Goal: Communication & Community: Answer question/provide support

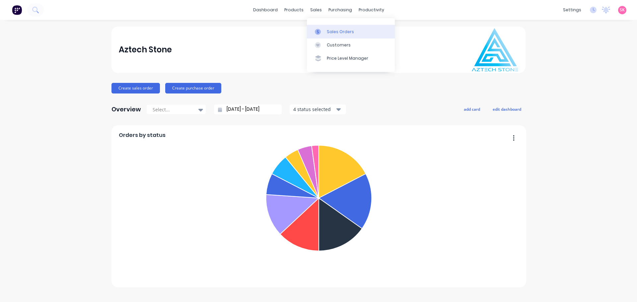
drag, startPoint x: 322, startPoint y: 33, endPoint x: 312, endPoint y: 36, distance: 10.5
click at [322, 33] on div at bounding box center [320, 32] width 10 height 6
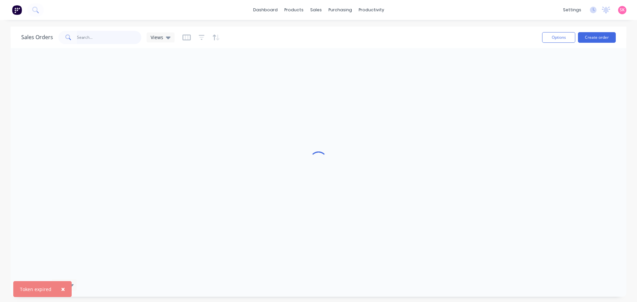
click at [98, 33] on input "text" at bounding box center [109, 37] width 65 height 13
click at [61, 287] on span "×" at bounding box center [63, 289] width 4 height 9
click at [95, 35] on input "text" at bounding box center [109, 37] width 65 height 13
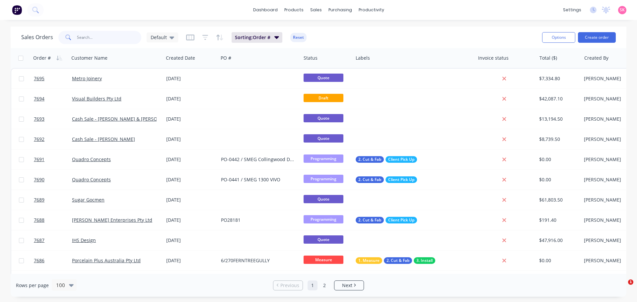
click at [99, 35] on input "text" at bounding box center [109, 37] width 65 height 13
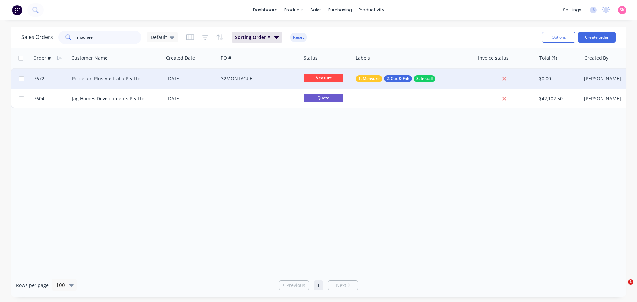
type input "moonee"
click at [195, 79] on div "[DATE]" at bounding box center [190, 78] width 49 height 7
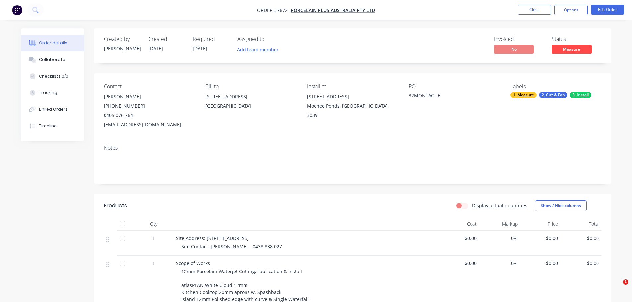
click at [578, 56] on div "Created by [PERSON_NAME] Created [DATE] Required [DATE] Assigned to Add team me…" at bounding box center [352, 45] width 517 height 35
click at [578, 51] on span "Measure" at bounding box center [571, 49] width 40 height 8
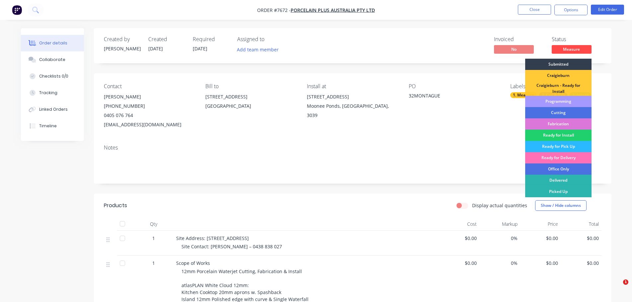
click at [580, 103] on div "Programming" at bounding box center [558, 101] width 66 height 11
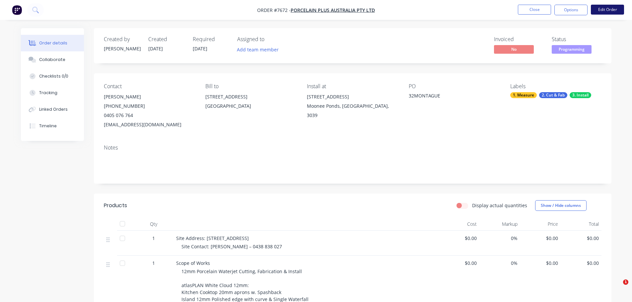
click at [611, 6] on button "Edit Order" at bounding box center [607, 10] width 33 height 10
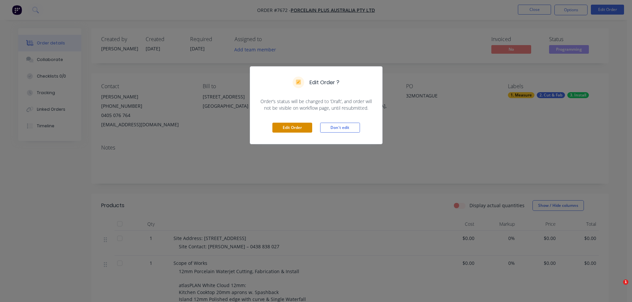
click at [301, 130] on button "Edit Order" at bounding box center [292, 128] width 40 height 10
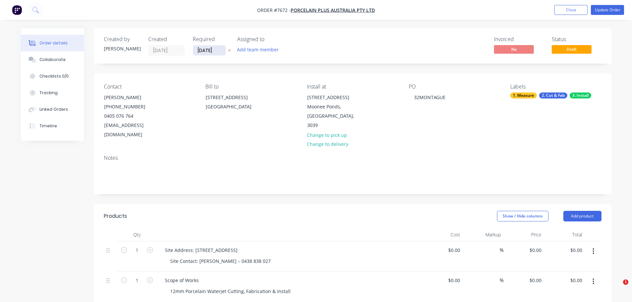
click at [220, 52] on input "[DATE]" at bounding box center [209, 50] width 32 height 10
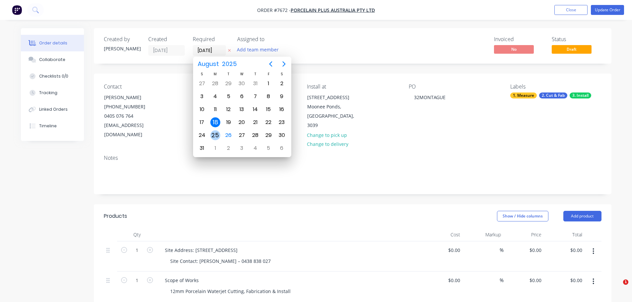
click at [218, 137] on div "25" at bounding box center [215, 135] width 10 height 10
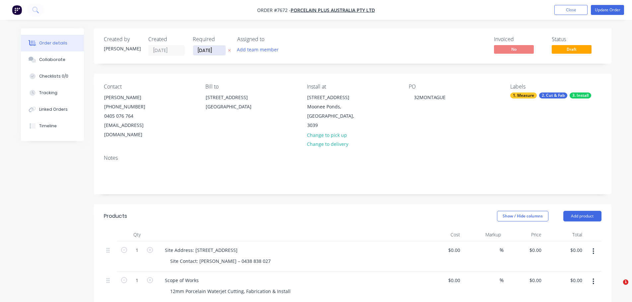
click at [222, 49] on input "[DATE]" at bounding box center [209, 50] width 32 height 10
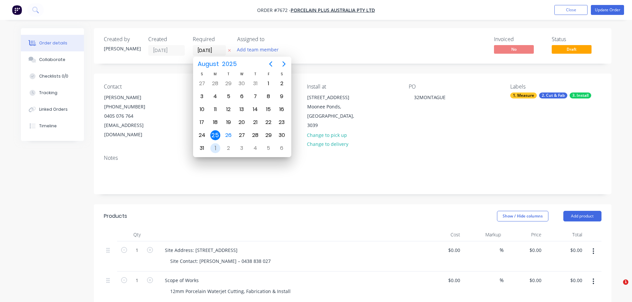
click at [217, 147] on div "1" at bounding box center [215, 148] width 10 height 10
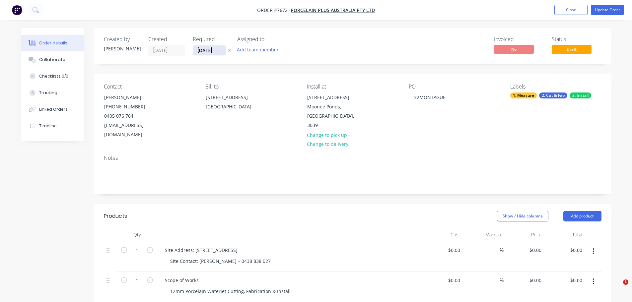
click at [218, 50] on input "[DATE]" at bounding box center [209, 50] width 32 height 10
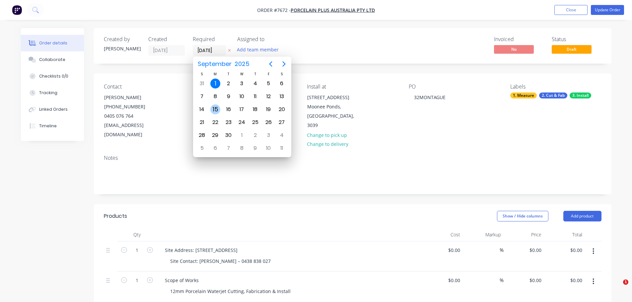
click at [215, 110] on div "15" at bounding box center [215, 109] width 10 height 10
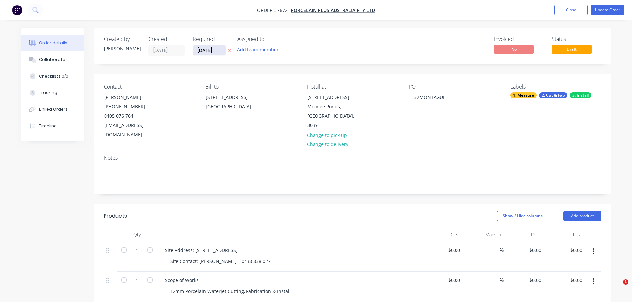
click at [220, 53] on input "[DATE]" at bounding box center [209, 50] width 32 height 10
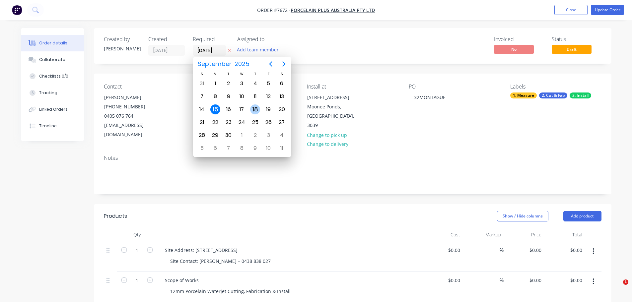
click at [252, 113] on div "18" at bounding box center [255, 109] width 10 height 10
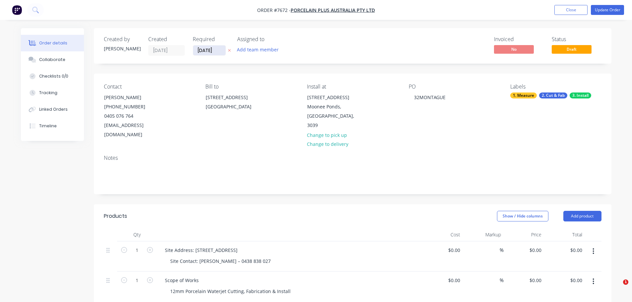
click at [217, 50] on input "[DATE]" at bounding box center [209, 50] width 32 height 10
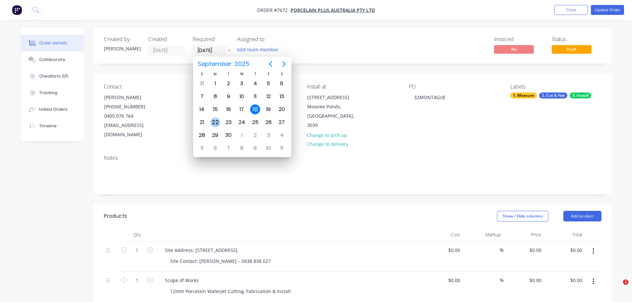
click at [216, 125] on div "22" at bounding box center [215, 122] width 10 height 10
type input "[DATE]"
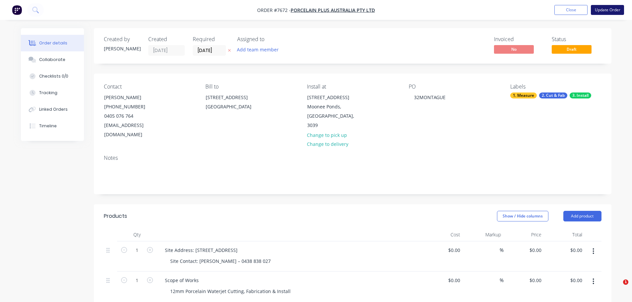
click at [597, 9] on button "Update Order" at bounding box center [607, 10] width 33 height 10
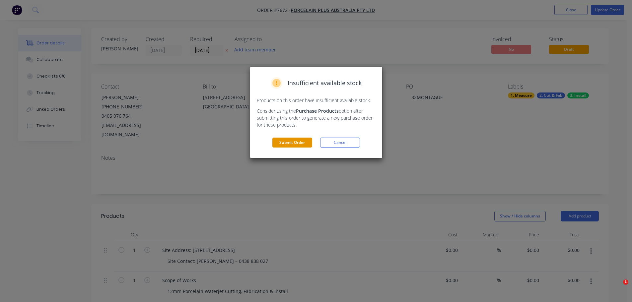
click at [293, 144] on button "Submit Order" at bounding box center [292, 143] width 40 height 10
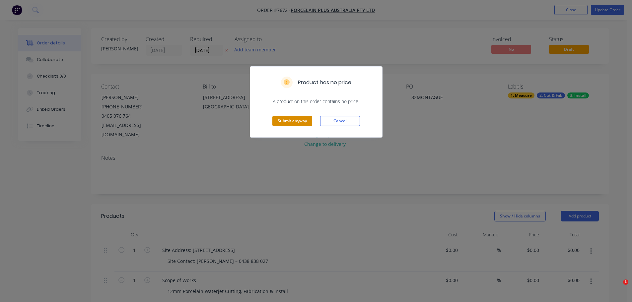
click at [278, 121] on button "Submit anyway" at bounding box center [292, 121] width 40 height 10
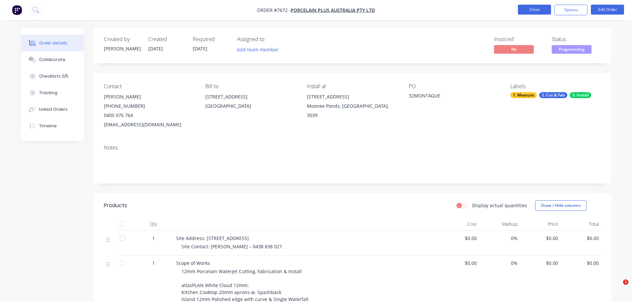
click at [522, 11] on button "Close" at bounding box center [534, 10] width 33 height 10
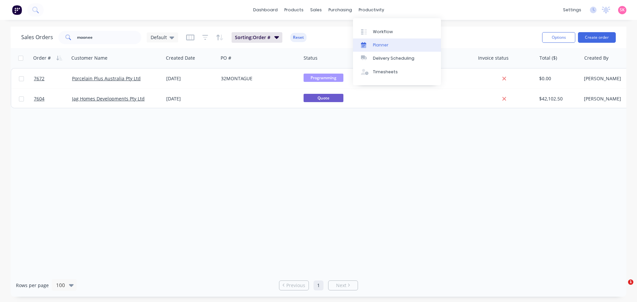
click at [370, 40] on link "Planner" at bounding box center [397, 44] width 88 height 13
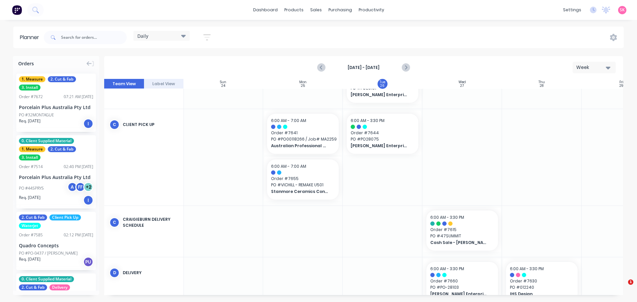
scroll to position [255, 0]
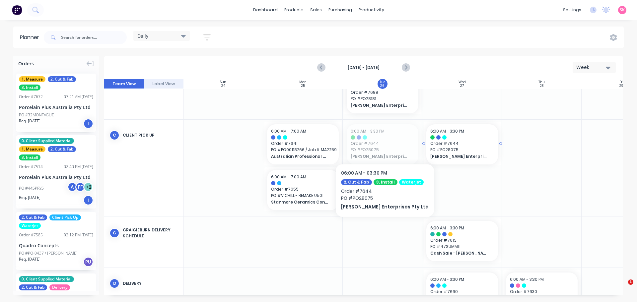
drag, startPoint x: 370, startPoint y: 144, endPoint x: 379, endPoint y: 144, distance: 8.6
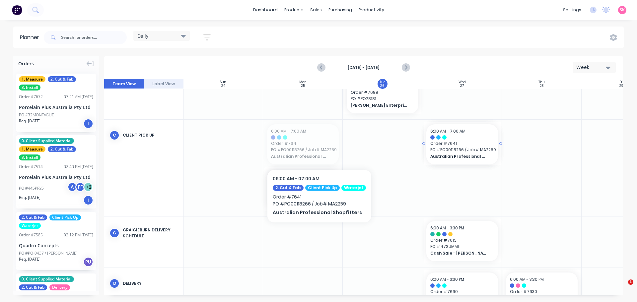
drag, startPoint x: 305, startPoint y: 148, endPoint x: 449, endPoint y: 149, distance: 144.2
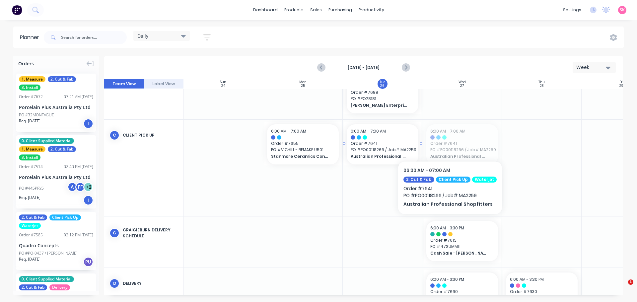
drag, startPoint x: 463, startPoint y: 141, endPoint x: 384, endPoint y: 141, distance: 79.6
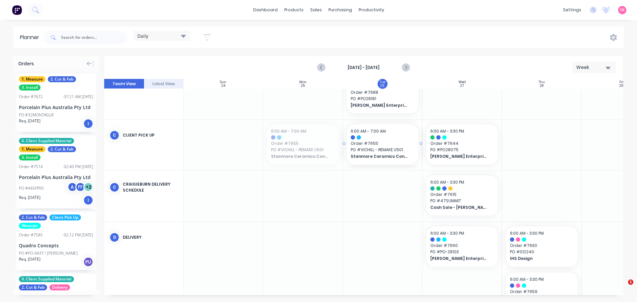
drag, startPoint x: 314, startPoint y: 145, endPoint x: 331, endPoint y: 145, distance: 16.6
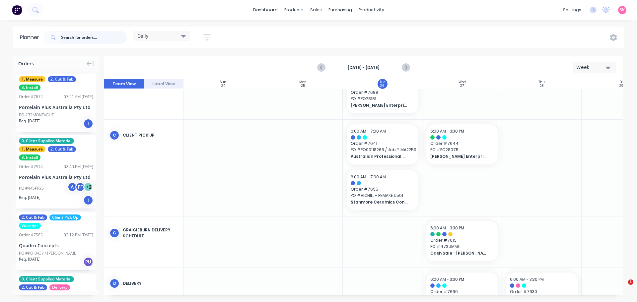
drag, startPoint x: 74, startPoint y: 40, endPoint x: 78, endPoint y: 39, distance: 4.3
click at [76, 39] on input "text" at bounding box center [94, 37] width 66 height 13
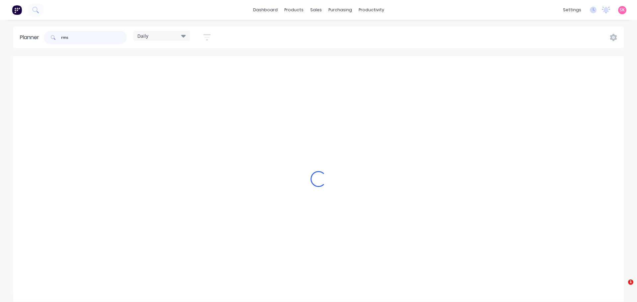
scroll to position [22, 0]
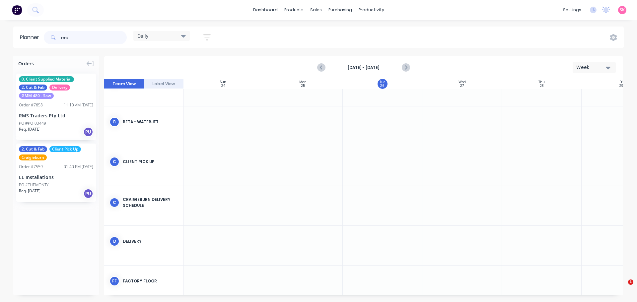
type input "rms"
drag, startPoint x: 41, startPoint y: 118, endPoint x: 361, endPoint y: 119, distance: 319.7
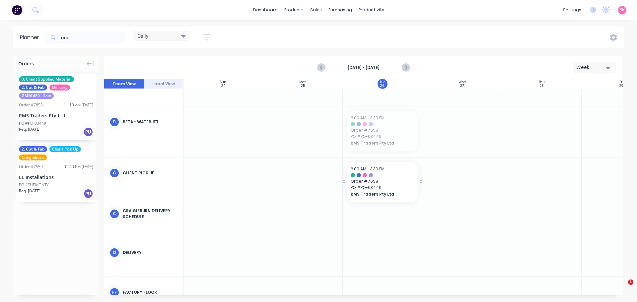
drag, startPoint x: 387, startPoint y: 129, endPoint x: 391, endPoint y: 173, distance: 43.9
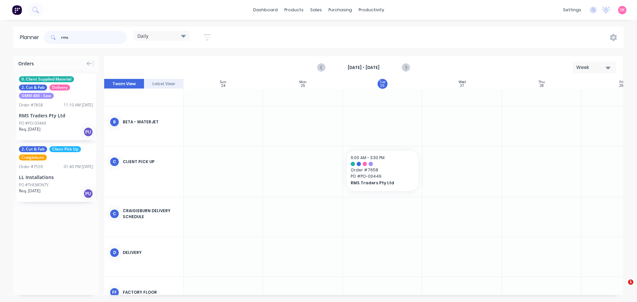
drag, startPoint x: 98, startPoint y: 38, endPoint x: 2, endPoint y: 43, distance: 96.6
click at [2, 43] on div "Planner rms Daily Save new view None edit Daily (Default) edit Craigieburn Orde…" at bounding box center [318, 38] width 637 height 22
click at [319, 67] on icon "Previous page" at bounding box center [321, 68] width 8 height 8
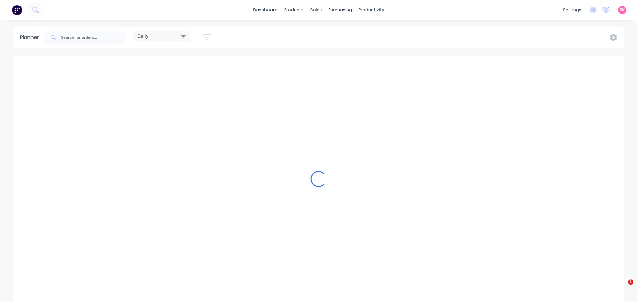
click at [407, 67] on div "Loading..." at bounding box center [318, 179] width 610 height 246
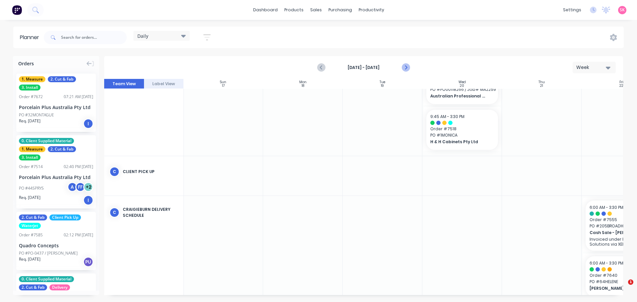
click at [407, 68] on icon "Next page" at bounding box center [405, 68] width 8 height 8
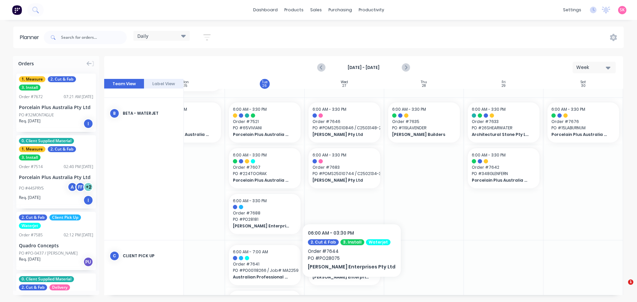
scroll to position [133, 121]
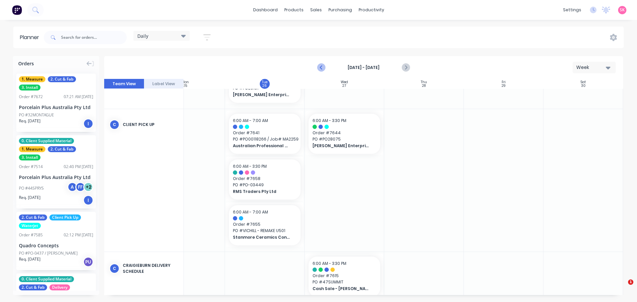
click at [315, 70] on button "Previous page" at bounding box center [321, 67] width 13 height 13
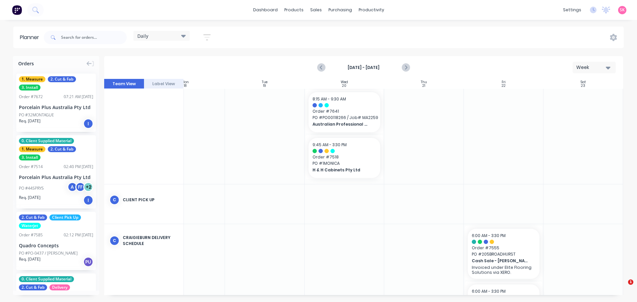
scroll to position [144, 121]
click at [405, 68] on icon "Next page" at bounding box center [405, 68] width 8 height 8
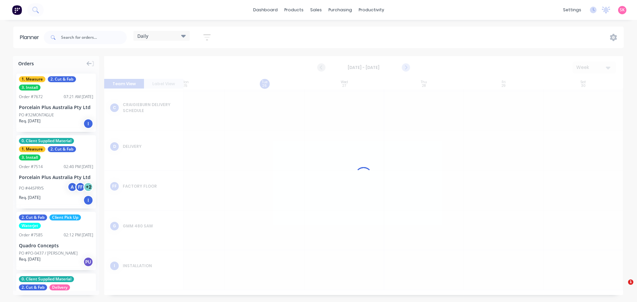
scroll to position [0, 121]
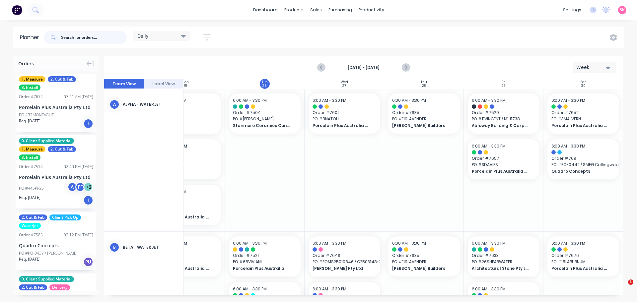
click at [77, 32] on input "text" at bounding box center [94, 37] width 66 height 13
type input "[PERSON_NAME]"
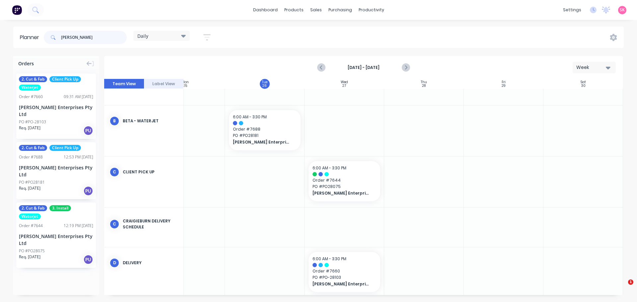
scroll to position [66, 121]
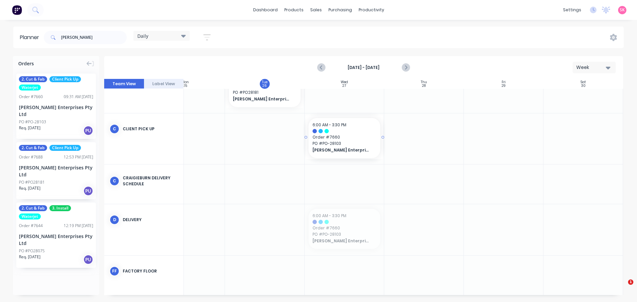
drag, startPoint x: 357, startPoint y: 235, endPoint x: 355, endPoint y: 150, distance: 84.9
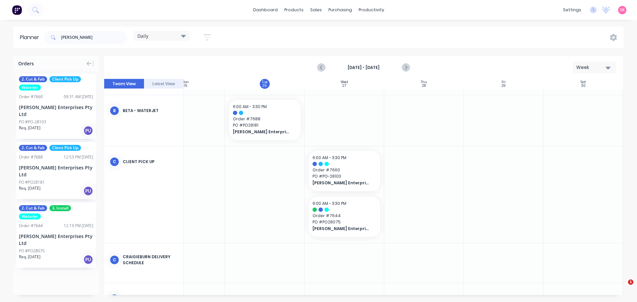
scroll to position [33, 121]
drag, startPoint x: 52, startPoint y: 164, endPoint x: 342, endPoint y: 184, distance: 290.5
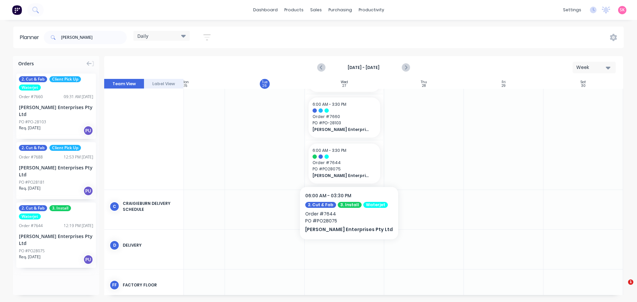
scroll to position [0, 119]
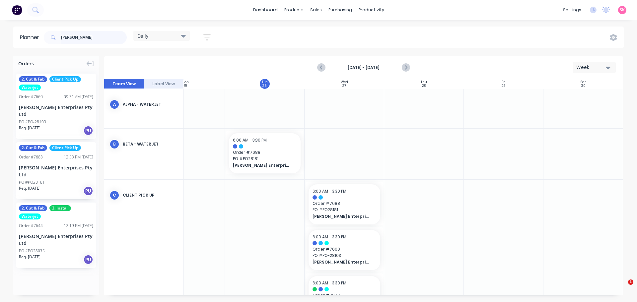
drag, startPoint x: 107, startPoint y: 38, endPoint x: 1, endPoint y: 39, distance: 106.1
click at [1, 39] on div "Planner [PERSON_NAME] Daily Save new view None edit Daily (Default) edit Craigi…" at bounding box center [318, 38] width 637 height 22
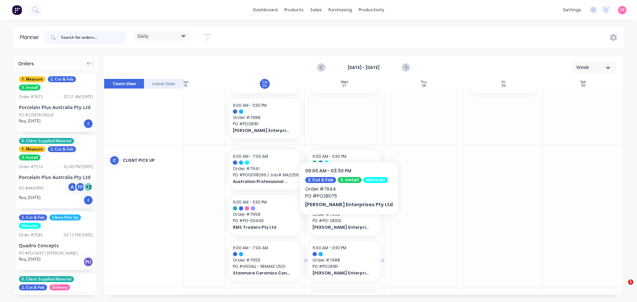
scroll to position [265, 119]
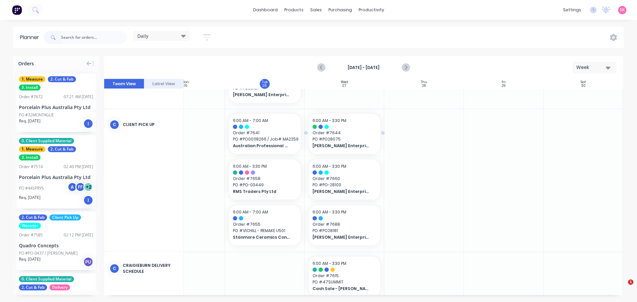
click at [332, 131] on span "Order # 7644" at bounding box center [344, 133] width 64 height 6
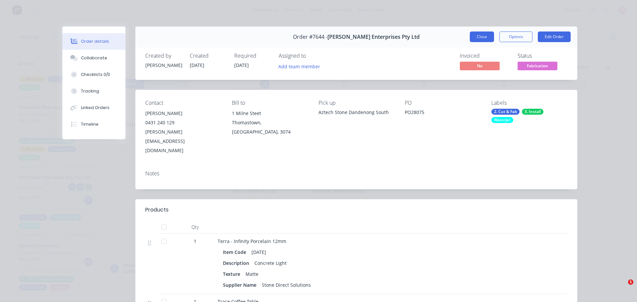
click at [483, 34] on button "Close" at bounding box center [482, 37] width 24 height 11
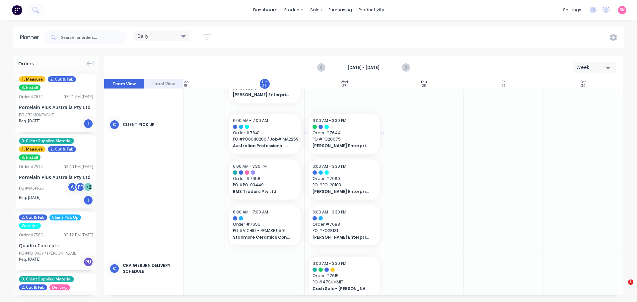
click at [330, 132] on span "Order # 7644" at bounding box center [344, 133] width 64 height 6
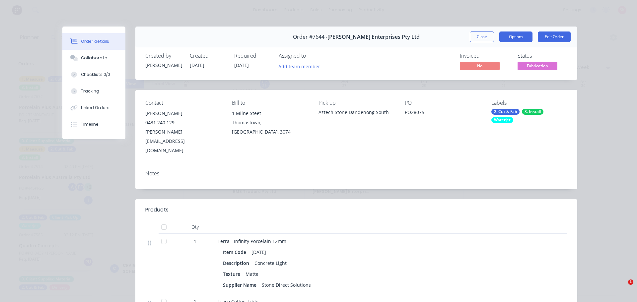
click at [510, 34] on button "Options" at bounding box center [515, 37] width 33 height 11
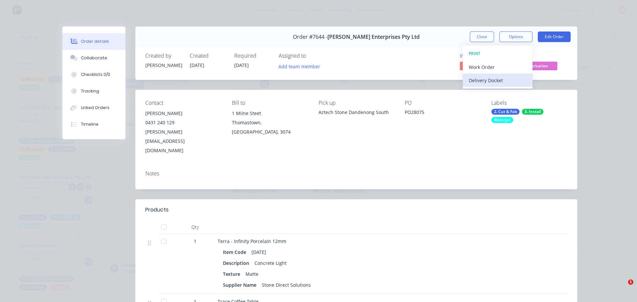
click at [503, 77] on div "Delivery Docket" at bounding box center [498, 81] width 58 height 10
click at [485, 94] on div "Custom" at bounding box center [498, 94] width 58 height 10
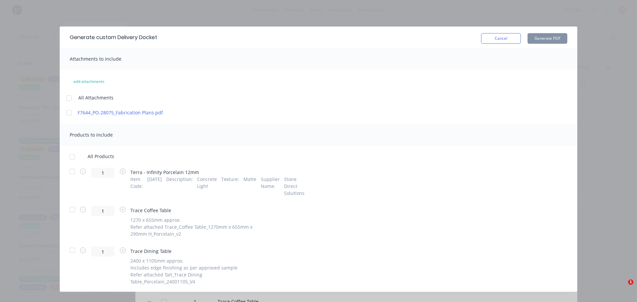
click at [71, 156] on div at bounding box center [72, 156] width 13 height 13
click at [70, 173] on div at bounding box center [72, 171] width 13 height 13
click at [549, 39] on button "Generate PDF" at bounding box center [547, 38] width 40 height 11
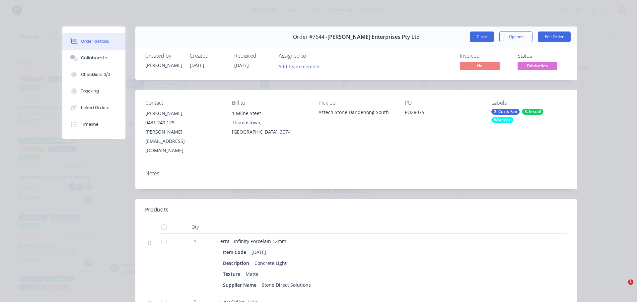
click at [486, 39] on button "Close" at bounding box center [482, 37] width 24 height 11
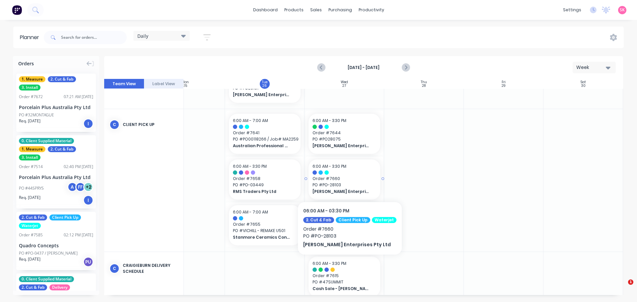
click at [347, 181] on span "Order # 7660" at bounding box center [344, 179] width 64 height 6
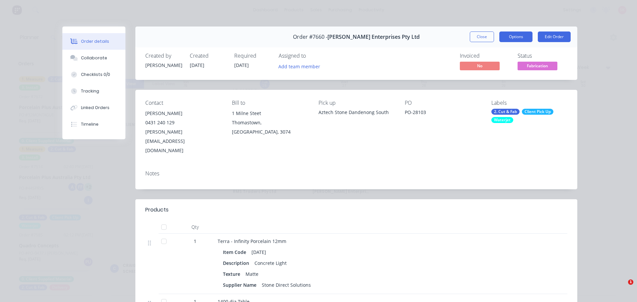
click at [522, 38] on button "Options" at bounding box center [515, 37] width 33 height 11
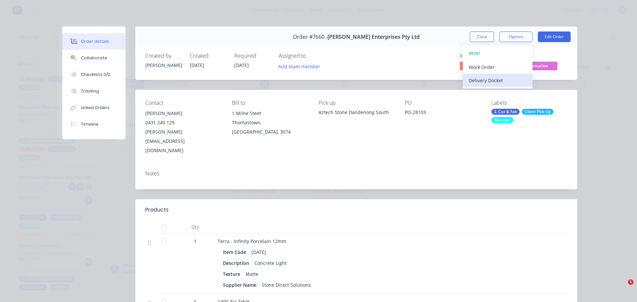
click at [518, 76] on div "Delivery Docket" at bounding box center [498, 81] width 58 height 10
click at [500, 95] on div "Custom" at bounding box center [498, 94] width 58 height 10
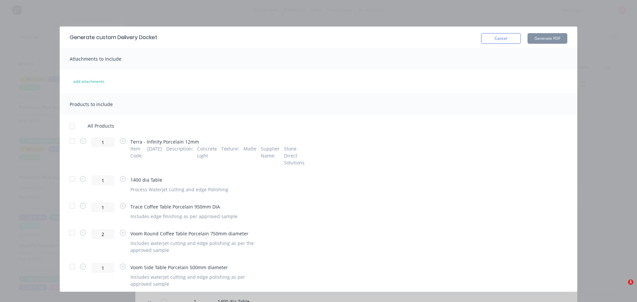
click at [70, 176] on div at bounding box center [72, 178] width 13 height 13
click at [72, 206] on div at bounding box center [72, 205] width 13 height 13
click at [71, 233] on div at bounding box center [72, 232] width 13 height 13
drag, startPoint x: 74, startPoint y: 264, endPoint x: 104, endPoint y: 257, distance: 30.9
click at [74, 264] on div at bounding box center [72, 266] width 13 height 13
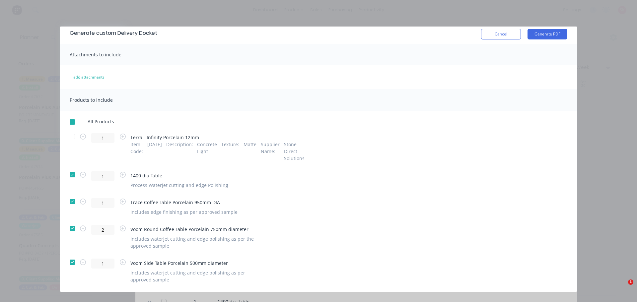
scroll to position [6, 0]
click at [539, 37] on button "Generate PDF" at bounding box center [547, 33] width 40 height 11
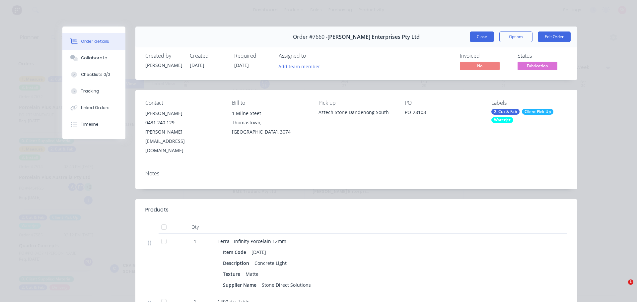
click at [474, 41] on button "Close" at bounding box center [482, 37] width 24 height 11
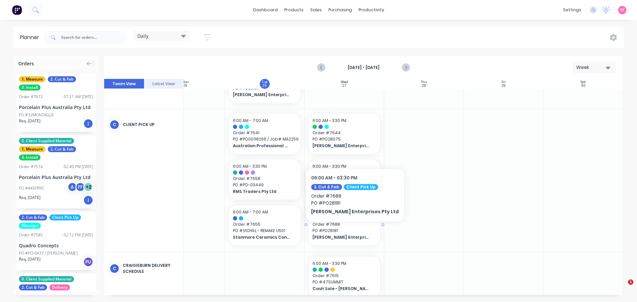
click at [343, 231] on span "PO # PO28181" at bounding box center [344, 231] width 64 height 6
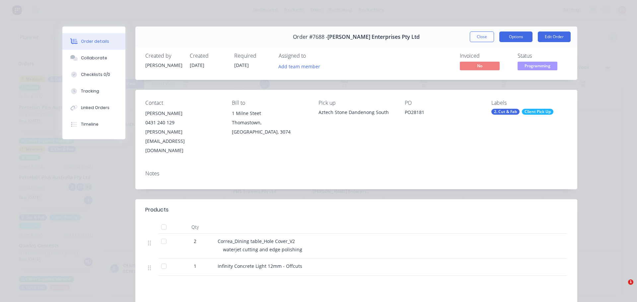
click at [515, 38] on button "Options" at bounding box center [515, 37] width 33 height 11
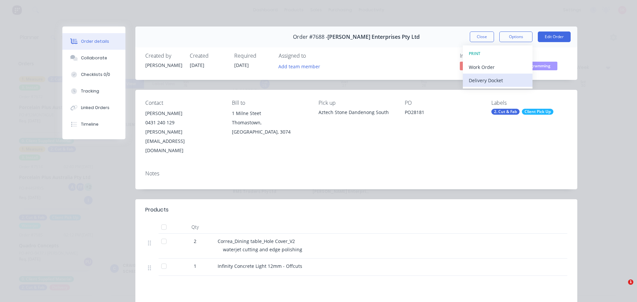
click at [507, 80] on div "Delivery Docket" at bounding box center [498, 81] width 58 height 10
click at [499, 90] on div "Custom" at bounding box center [498, 94] width 58 height 10
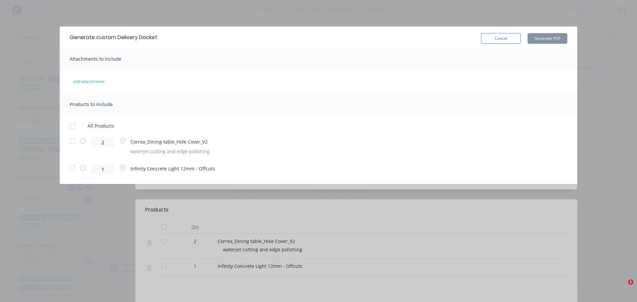
click at [71, 129] on div at bounding box center [72, 126] width 13 height 13
click at [75, 163] on div at bounding box center [72, 167] width 13 height 13
click at [546, 41] on button "Generate PDF" at bounding box center [547, 38] width 40 height 11
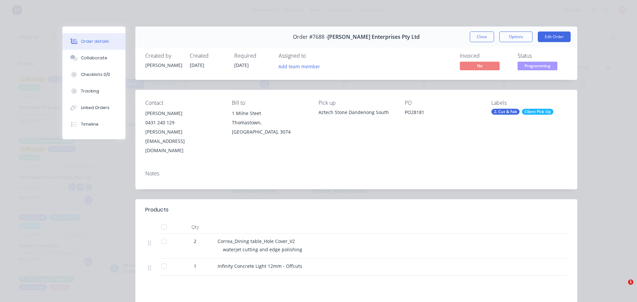
click at [470, 35] on button "Close" at bounding box center [482, 37] width 24 height 11
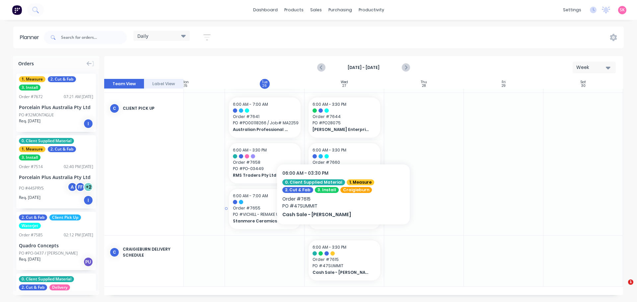
scroll to position [265, 119]
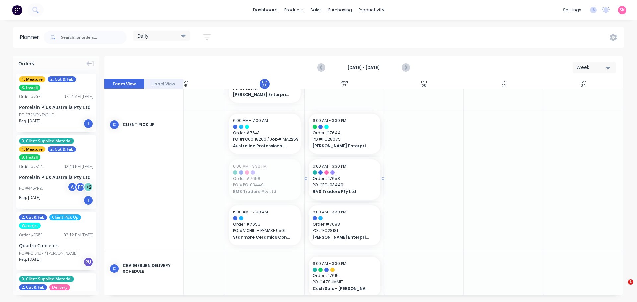
drag, startPoint x: 262, startPoint y: 191, endPoint x: 350, endPoint y: 157, distance: 94.8
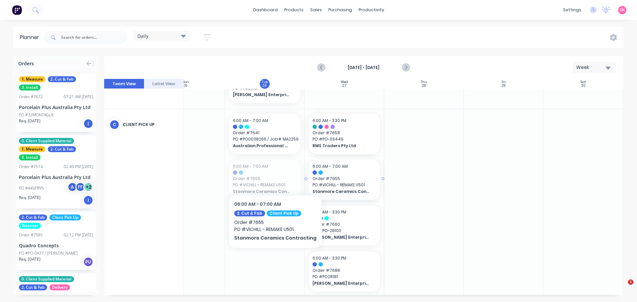
drag, startPoint x: 262, startPoint y: 175, endPoint x: 273, endPoint y: 175, distance: 10.9
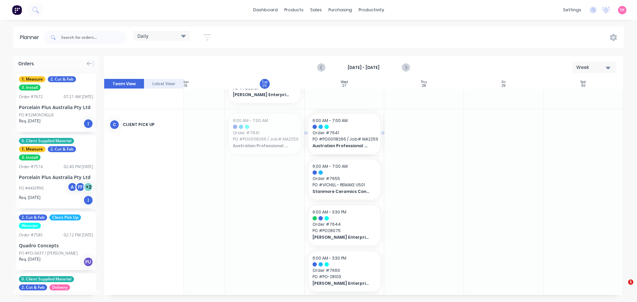
drag, startPoint x: 281, startPoint y: 138, endPoint x: 331, endPoint y: 138, distance: 49.4
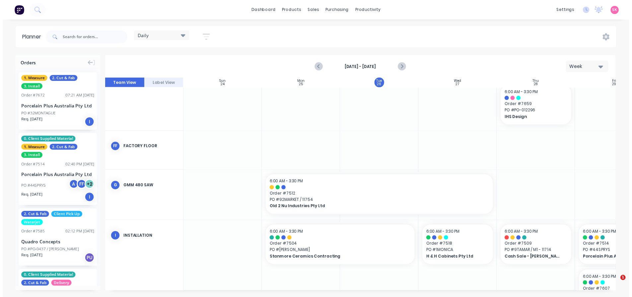
scroll to position [703, 0]
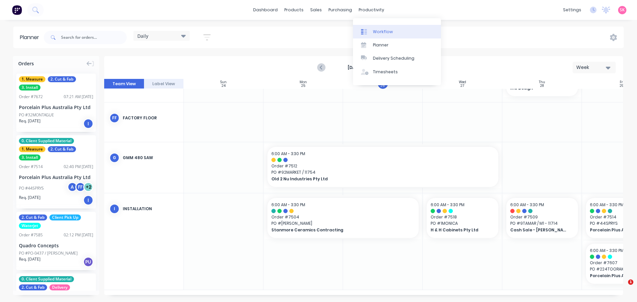
click at [373, 33] on div "Workflow" at bounding box center [383, 32] width 20 height 6
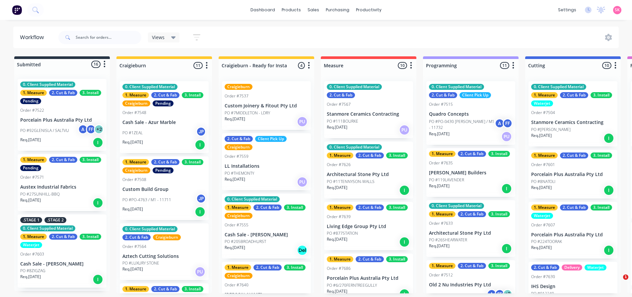
click at [263, 117] on div "Req. [DATE] PU" at bounding box center [266, 121] width 84 height 11
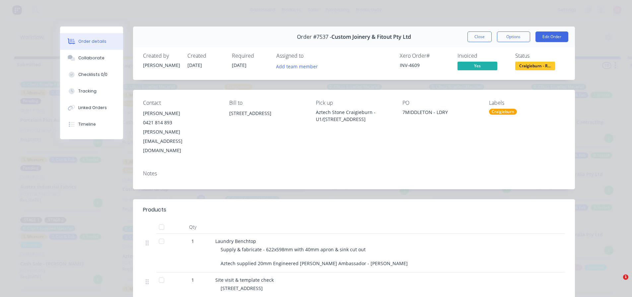
click at [527, 65] on span "Craigieburn - R..." at bounding box center [535, 66] width 40 height 8
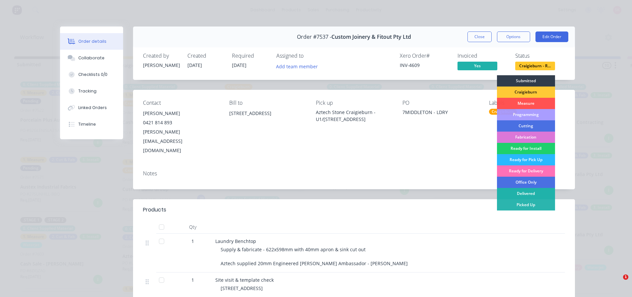
click at [526, 191] on div "Delivered" at bounding box center [526, 193] width 58 height 11
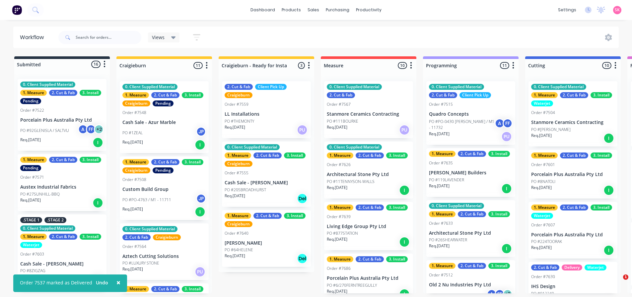
click at [280, 196] on div "Req. [DATE] Del" at bounding box center [266, 198] width 84 height 11
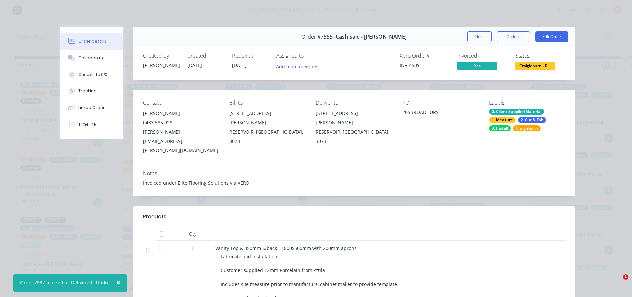
click at [537, 64] on span "Craigieburn - R..." at bounding box center [535, 66] width 40 height 8
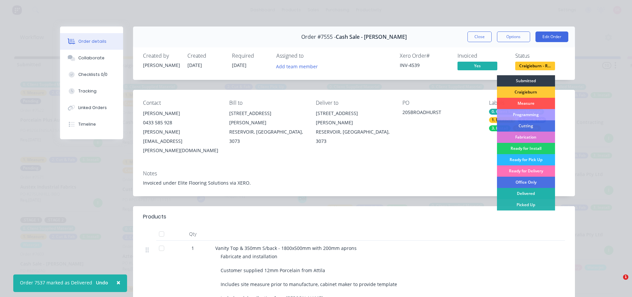
click at [525, 193] on div "Delivered" at bounding box center [526, 193] width 58 height 11
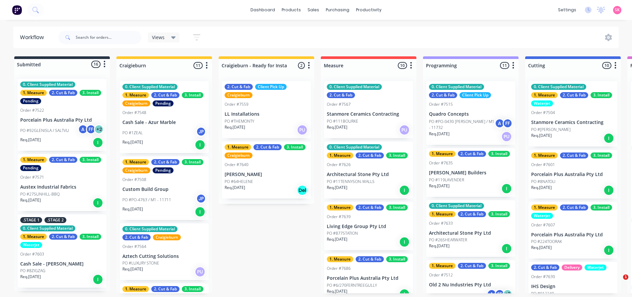
scroll to position [1, 0]
click at [317, 35] on link "Sales Orders" at bounding box center [348, 32] width 88 height 13
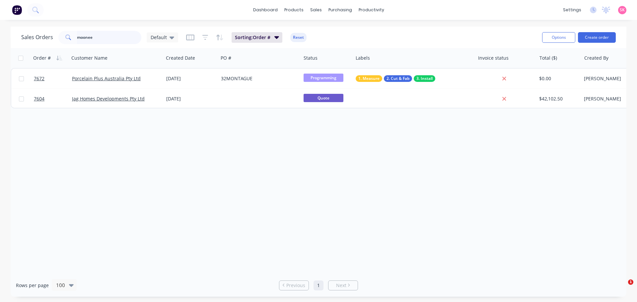
click at [126, 37] on input "moonee" at bounding box center [109, 37] width 65 height 13
drag, startPoint x: 109, startPoint y: 38, endPoint x: 0, endPoint y: 35, distance: 109.5
click at [0, 35] on div "Sales Orders moonee Default Sorting: Order # Reset Options Create order Order #…" at bounding box center [318, 162] width 637 height 270
type input "[PERSON_NAME]"
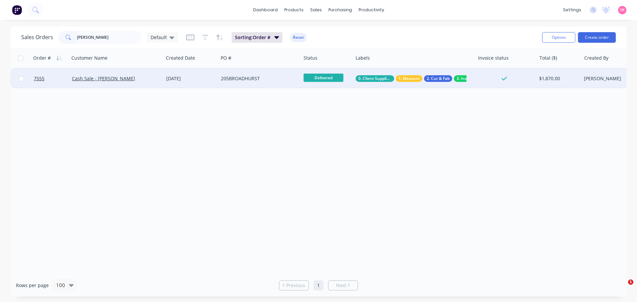
click at [179, 78] on div "[DATE]" at bounding box center [190, 78] width 49 height 7
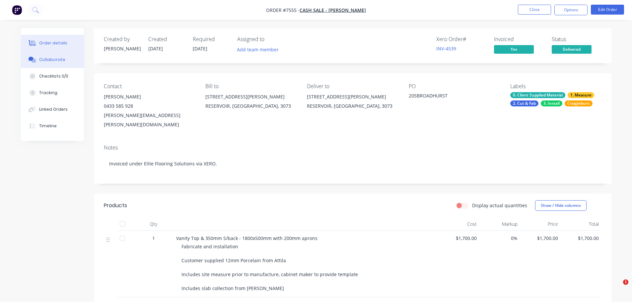
click at [50, 59] on div "Collaborate" at bounding box center [52, 60] width 26 height 6
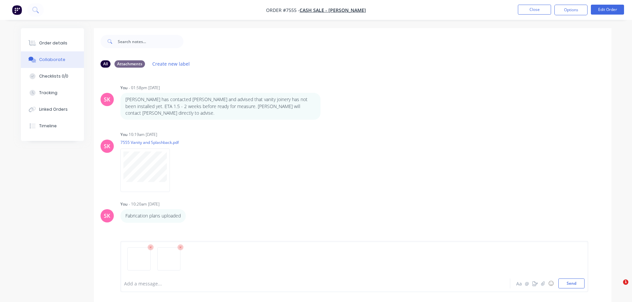
click at [162, 283] on div at bounding box center [296, 283] width 345 height 7
click at [525, 12] on button "Close" at bounding box center [534, 10] width 33 height 10
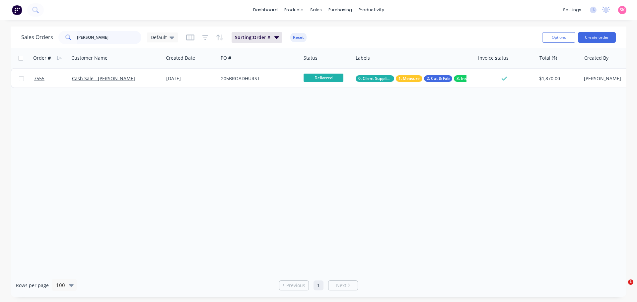
drag, startPoint x: 69, startPoint y: 36, endPoint x: 0, endPoint y: 38, distance: 69.0
click at [2, 38] on div "Sales Orders [PERSON_NAME] Sorting: Order # Reset Options Create order Order # …" at bounding box center [318, 162] width 637 height 270
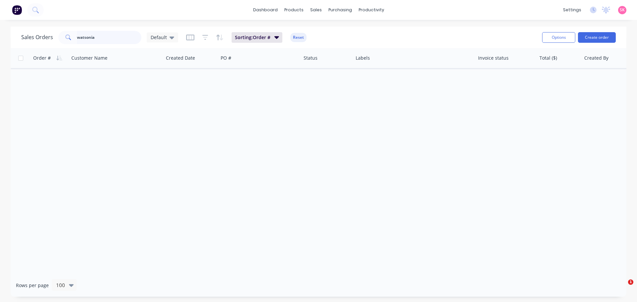
click at [99, 38] on input "watsonia" at bounding box center [109, 37] width 65 height 13
drag, startPoint x: 30, startPoint y: 35, endPoint x: 0, endPoint y: 34, distance: 29.5
click at [0, 34] on div "Sales Orders watsonia Default Sorting: Order # Reset Options Create order Order…" at bounding box center [318, 162] width 637 height 270
type input "midd"
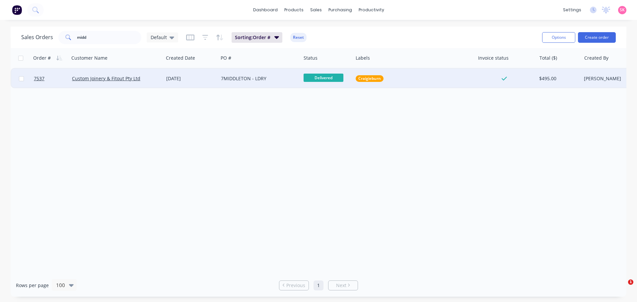
click at [149, 79] on div "Custom Joinery & Fitout Pty Ltd" at bounding box center [114, 78] width 85 height 7
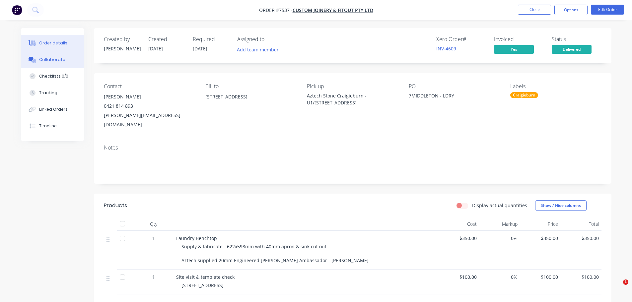
click at [44, 54] on button "Collaborate" at bounding box center [52, 59] width 63 height 17
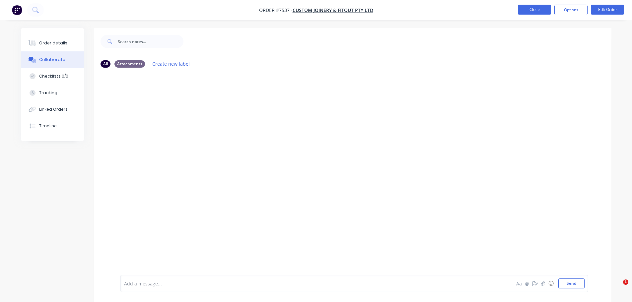
click at [534, 13] on button "Close" at bounding box center [534, 10] width 33 height 10
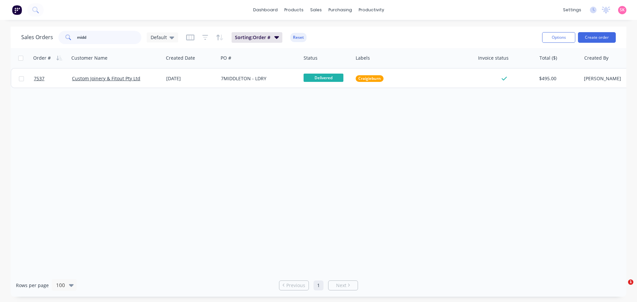
drag, startPoint x: 105, startPoint y: 38, endPoint x: 43, endPoint y: 36, distance: 61.7
click at [48, 36] on div "Sales Orders midd Default" at bounding box center [99, 37] width 157 height 13
type input "moonee"
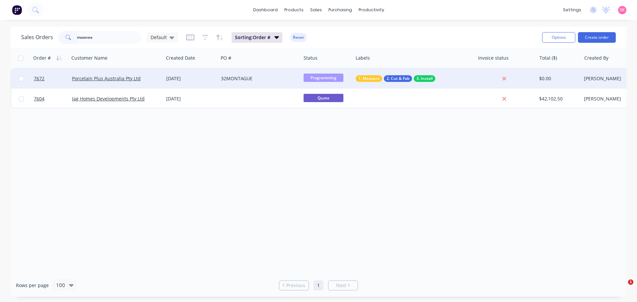
click at [185, 80] on div "[DATE]" at bounding box center [190, 78] width 49 height 7
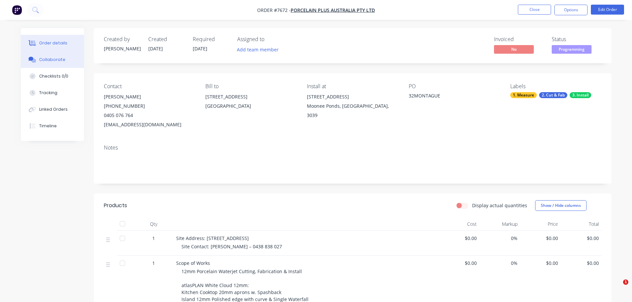
click at [53, 55] on button "Collaborate" at bounding box center [52, 59] width 63 height 17
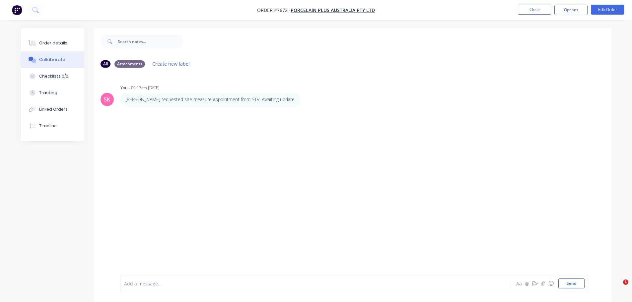
click at [163, 278] on div "Add a message... Aa @ ☺ Send" at bounding box center [354, 283] width 468 height 17
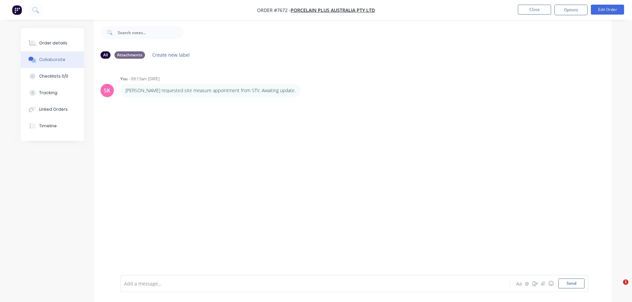
scroll to position [10, 0]
click at [163, 279] on div "Add a message..." at bounding box center [296, 284] width 345 height 10
click at [146, 265] on div at bounding box center [296, 264] width 345 height 7
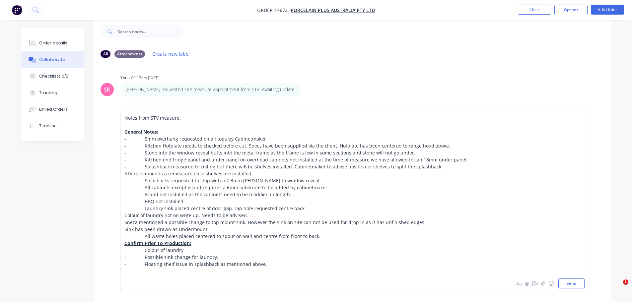
click at [291, 186] on span "- All cabinets except island requires a 6mm substrate to be added by cabinetmak…" at bounding box center [226, 187] width 204 height 6
drag, startPoint x: 183, startPoint y: 199, endPoint x: 110, endPoint y: 197, distance: 72.7
click at [112, 196] on div "Notes from STV measure: General Notes: - 5mm overhang requested on all tops by …" at bounding box center [352, 201] width 517 height 201
click at [236, 176] on span "STV recommends a remeasure once shelves are installed." at bounding box center [188, 173] width 128 height 6
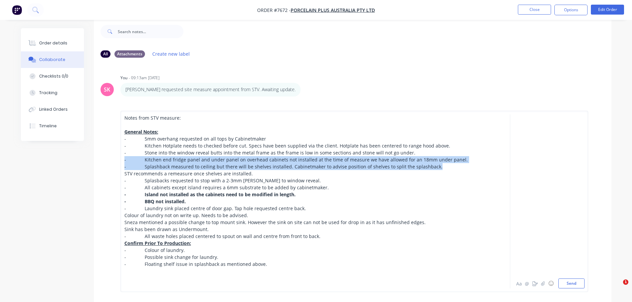
drag, startPoint x: 396, startPoint y: 163, endPoint x: 83, endPoint y: 158, distance: 313.1
click at [83, 158] on div "All Attachments Create new label SK You - 09:13am [DATE] [PERSON_NAME] requeste…" at bounding box center [316, 242] width 590 height 448
drag, startPoint x: 254, startPoint y: 174, endPoint x: 119, endPoint y: 160, distance: 135.3
click at [119, 160] on div "Notes from STV measure: General Notes: - 5mm overhang requested on all tops by …" at bounding box center [352, 201] width 517 height 201
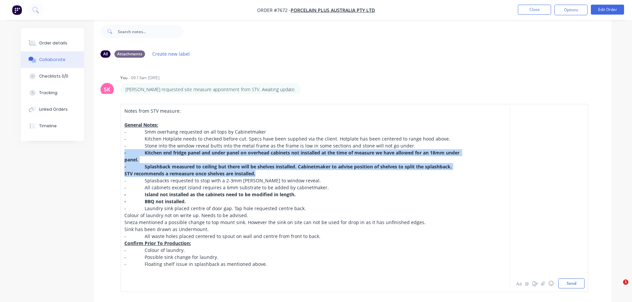
click at [144, 170] on div "STV recommends a remeasure once shelves are installed." at bounding box center [296, 173] width 345 height 7
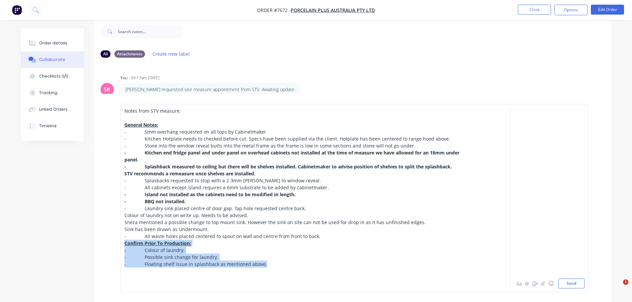
drag, startPoint x: 262, startPoint y: 264, endPoint x: 80, endPoint y: 244, distance: 183.5
click at [80, 244] on div "All Attachments Create new label SK You - 09:13am [DATE] [PERSON_NAME] requeste…" at bounding box center [316, 245] width 590 height 455
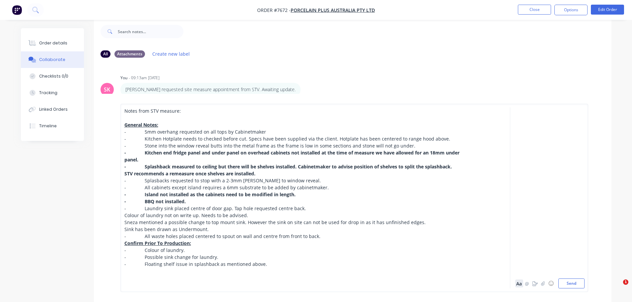
click at [520, 286] on button "Aa" at bounding box center [519, 284] width 8 height 8
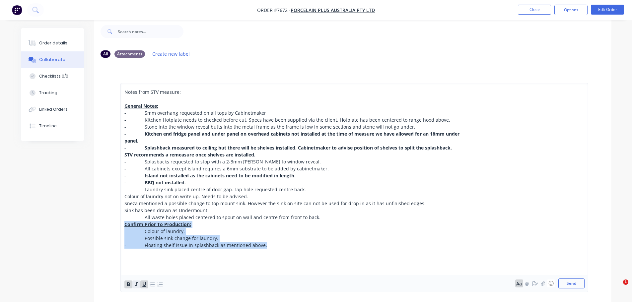
click at [136, 284] on icon "button" at bounding box center [136, 284] width 6 height 6
click at [257, 240] on div "- Possible sink change for laundry." at bounding box center [296, 238] width 345 height 7
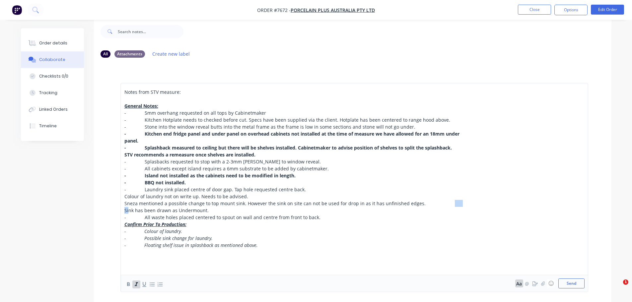
drag, startPoint x: 449, startPoint y: 203, endPoint x: 441, endPoint y: 204, distance: 8.1
click at [441, 204] on span "Sneza mentioned a possible change to top mount sink. However the sink on site c…" at bounding box center [292, 206] width 337 height 13
click at [450, 203] on span "Sneza mentioned a possible change to top mount sink. However the sink on site c…" at bounding box center [292, 206] width 337 height 13
click at [449, 203] on span "Sneza mentioned a possible change to top mount sink. However the sink on site c…" at bounding box center [292, 206] width 337 height 13
drag, startPoint x: 443, startPoint y: 202, endPoint x: 417, endPoint y: 204, distance: 25.6
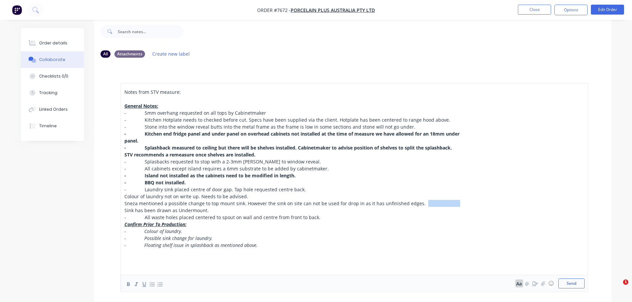
click at [417, 204] on span "Sneza mentioned a possible change to top mount sink. However the sink on site c…" at bounding box center [292, 206] width 337 height 13
click at [437, 202] on span "Sneza mentioned a possible change to top mount sink. However the sink on site c…" at bounding box center [292, 206] width 337 height 13
drag, startPoint x: 446, startPoint y: 204, endPoint x: 415, endPoint y: 206, distance: 30.9
click at [415, 206] on span "Sneza mentioned a possible change to top mount sink. However the sink on site c…" at bounding box center [292, 206] width 337 height 13
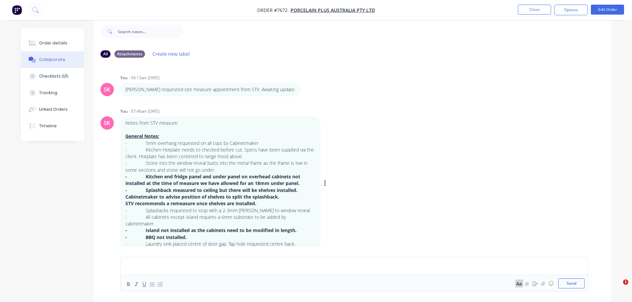
click at [327, 180] on div "Labels Edit Delete" at bounding box center [326, 184] width 4 height 10
click at [323, 180] on div "Notes from STV measure: General Notes: - 5mm overhang requested on all tops by …" at bounding box center [223, 183] width 207 height 135
click at [325, 180] on icon "button" at bounding box center [324, 183] width 1 height 6
click at [344, 194] on button "Edit" at bounding box center [349, 195] width 42 height 11
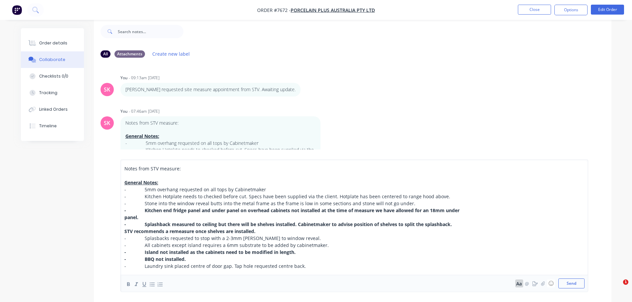
click at [312, 253] on div "- Island not installed as the cabinets need to be modified in length." at bounding box center [296, 252] width 345 height 7
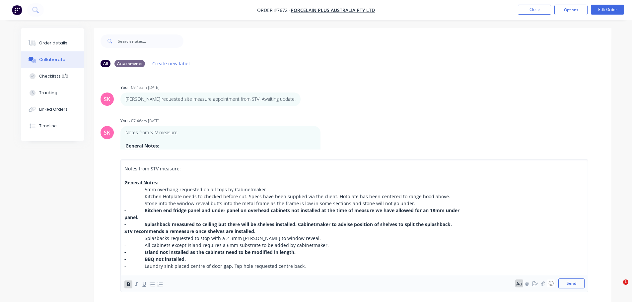
scroll to position [0, 0]
click at [403, 211] on span "- Kitchen end fridge panel and under panel on overhead cabinets not installed a…" at bounding box center [292, 213] width 336 height 13
click at [239, 252] on span "- Island not installed as the cabinets need to be modified in length." at bounding box center [209, 252] width 171 height 6
click at [314, 264] on div "- Laundry sink placed centre of door gap. Tap hole requested centre back." at bounding box center [296, 266] width 345 height 7
click at [261, 254] on span "- Island not installed as the cabinets need to be modified in length." at bounding box center [209, 252] width 171 height 6
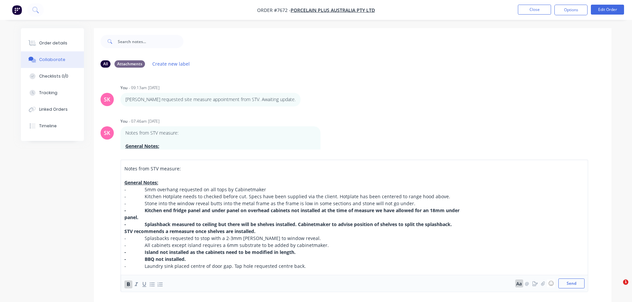
click at [305, 263] on div "- Laundry sink placed centre of door gap. Tap hole requested centre back." at bounding box center [296, 266] width 345 height 7
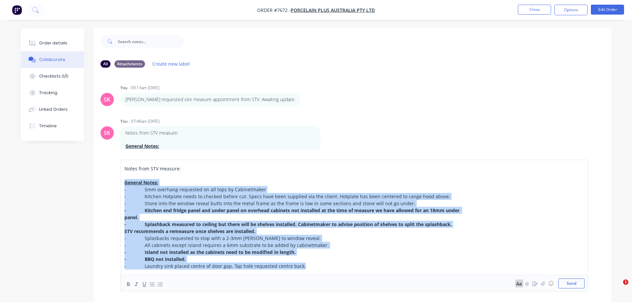
drag, startPoint x: 262, startPoint y: 257, endPoint x: 25, endPoint y: 185, distance: 247.0
click at [25, 185] on div "All Attachments Create new label SK You - 09:13am [DATE] [PERSON_NAME] requeste…" at bounding box center [316, 218] width 590 height 381
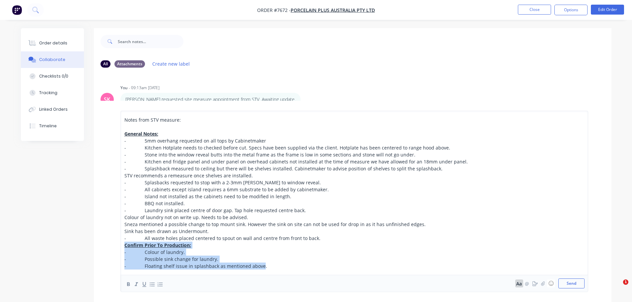
drag, startPoint x: 259, startPoint y: 267, endPoint x: 105, endPoint y: 245, distance: 155.3
click at [105, 245] on div "Notes from STV measure: General Notes: - 5mm overhang requested on all tops by …" at bounding box center [352, 201] width 517 height 201
click at [138, 285] on icon "button" at bounding box center [136, 284] width 6 height 6
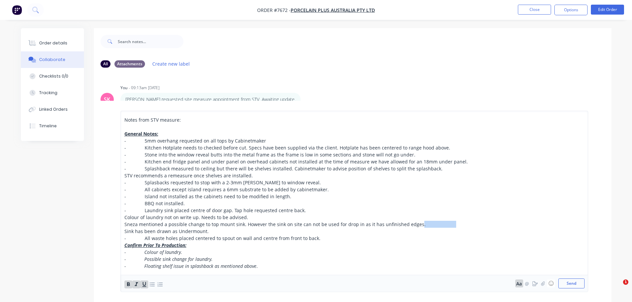
drag, startPoint x: 443, startPoint y: 225, endPoint x: 414, endPoint y: 225, distance: 28.8
click at [414, 225] on span "Sneza mentioned a possible change to top mount sink. However the sink on site c…" at bounding box center [292, 227] width 337 height 13
drag, startPoint x: 221, startPoint y: 232, endPoint x: 103, endPoint y: 211, distance: 119.0
click at [103, 211] on div "Notes from STV measure: General Notes: - 5mm overhang requested on all tops by …" at bounding box center [352, 201] width 517 height 201
click at [129, 284] on icon "button" at bounding box center [128, 285] width 3 height 4
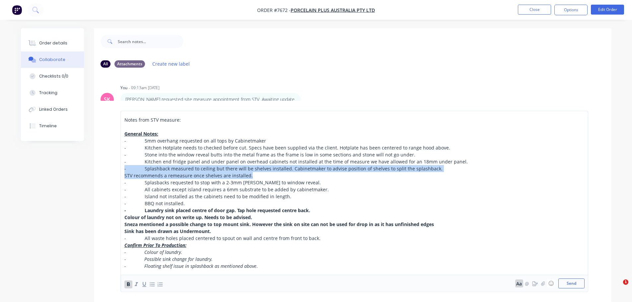
drag, startPoint x: 220, startPoint y: 172, endPoint x: 120, endPoint y: 171, distance: 99.8
click at [120, 171] on div "Notes from STV measure: General Notes: - 5mm overhang requested on all tops by …" at bounding box center [354, 201] width 468 height 181
click at [130, 284] on icon "button" at bounding box center [128, 284] width 6 height 6
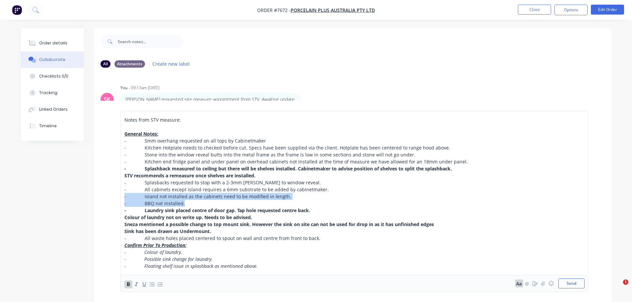
drag, startPoint x: 185, startPoint y: 205, endPoint x: 131, endPoint y: 211, distance: 54.1
click at [107, 197] on div "Notes from STV measure: General Notes: - 5mm overhang requested on all tops by …" at bounding box center [352, 201] width 517 height 201
click at [130, 285] on icon "button" at bounding box center [128, 285] width 3 height 4
click at [278, 233] on div "Sink has been drawn as Undermount." at bounding box center [296, 231] width 345 height 7
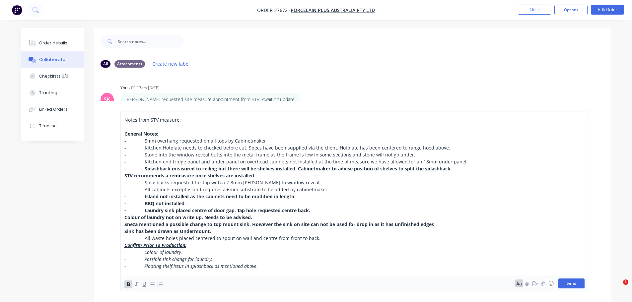
click at [577, 285] on button "Send" at bounding box center [571, 284] width 26 height 10
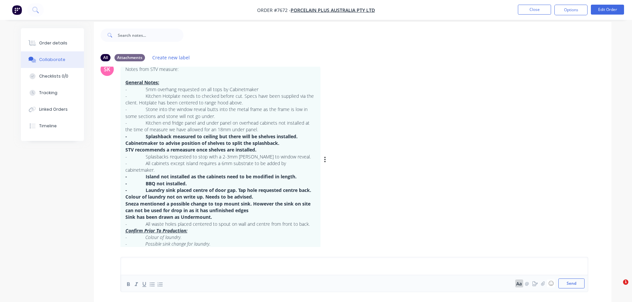
scroll to position [10, 0]
